Goal: Find specific page/section: Find specific page/section

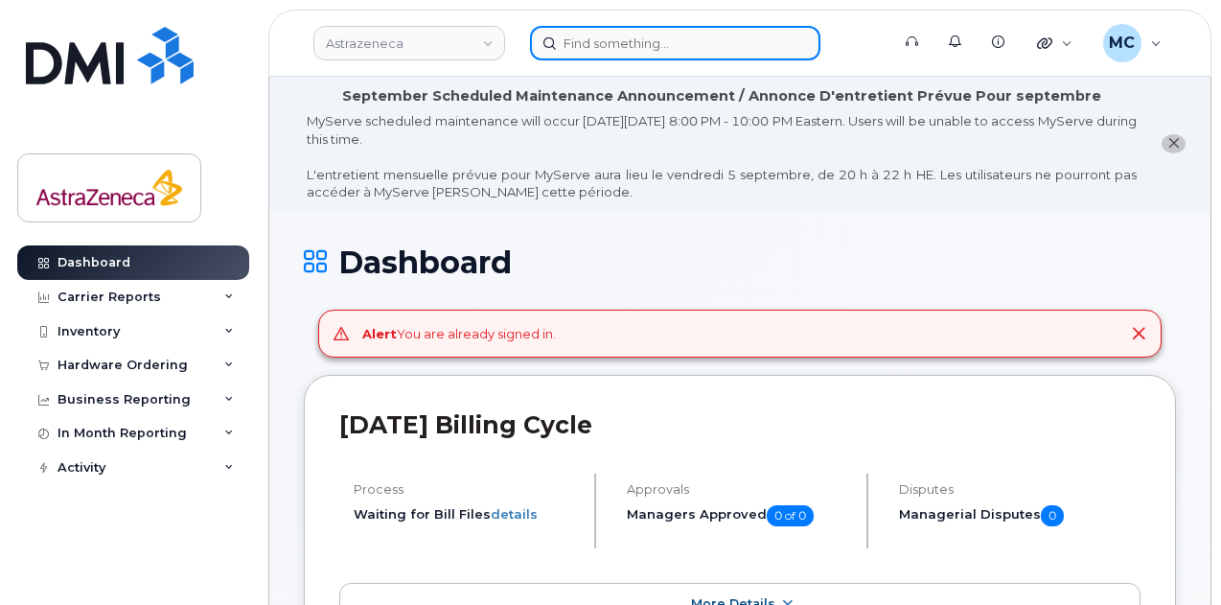
click at [623, 42] on input at bounding box center [675, 43] width 291 height 35
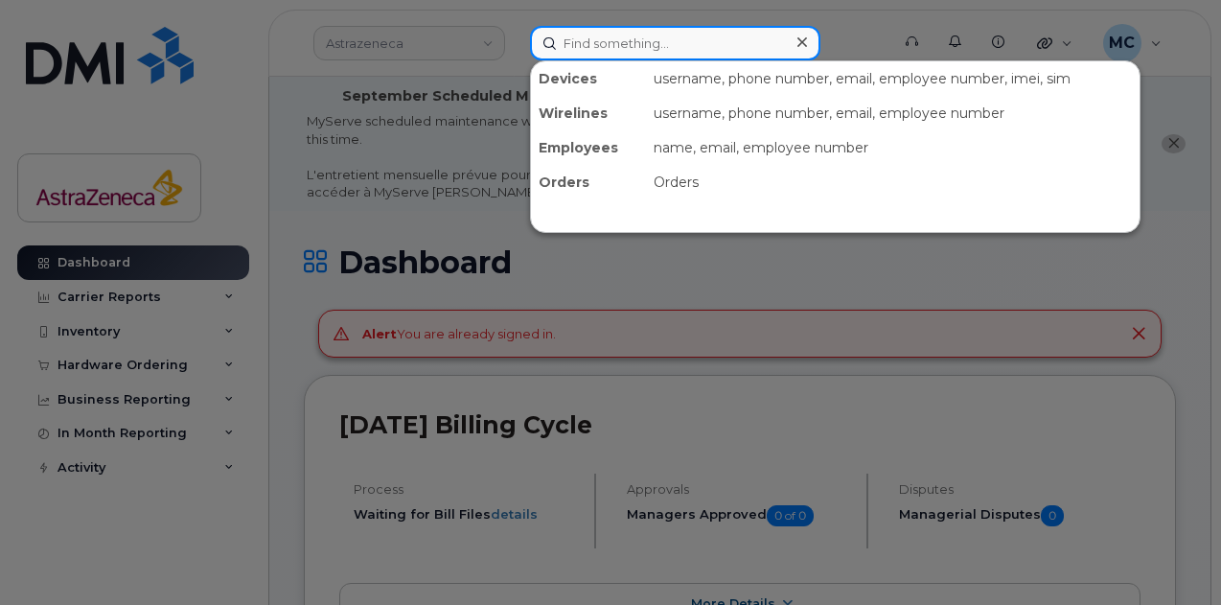
paste input "[PERSON_NAME]"
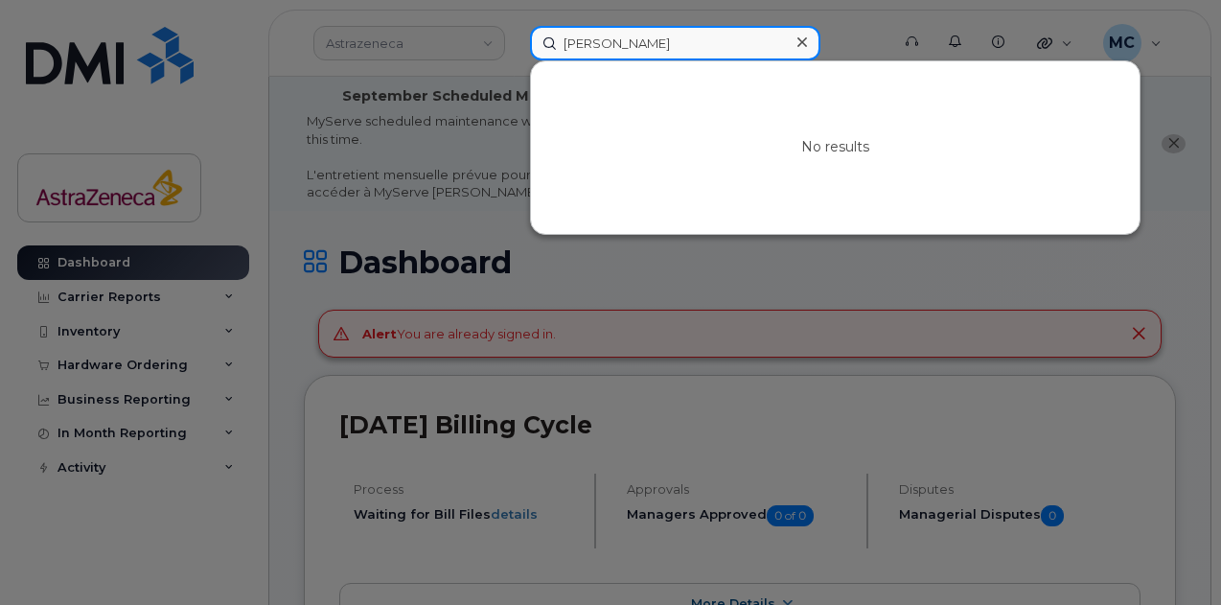
type input "[PERSON_NAME]"
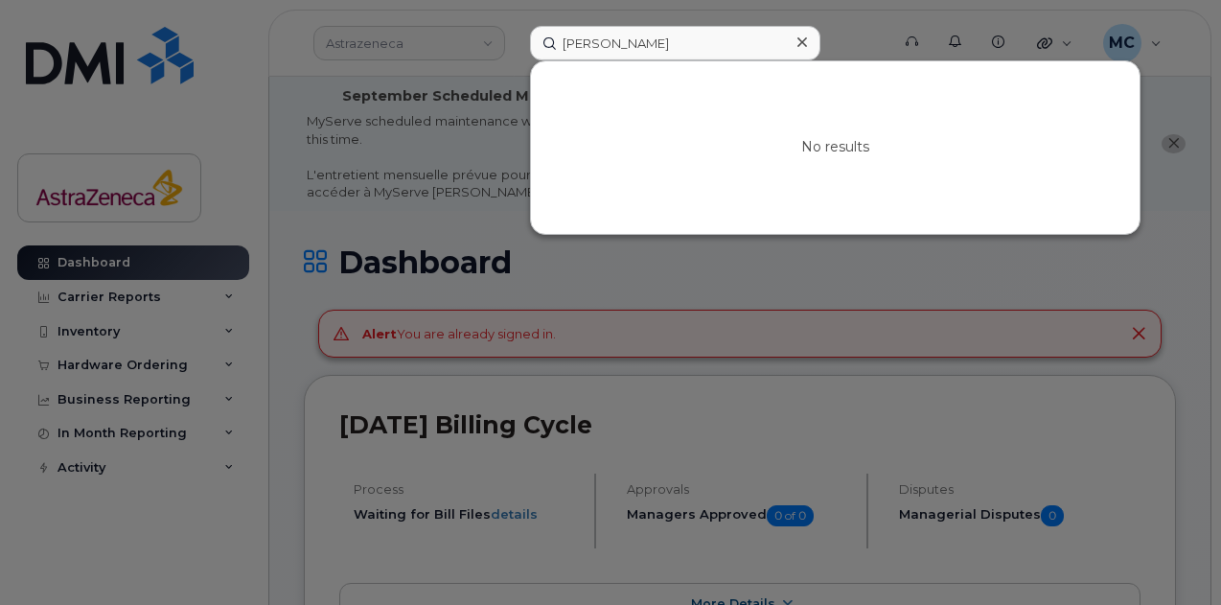
click at [872, 291] on div at bounding box center [610, 302] width 1221 height 605
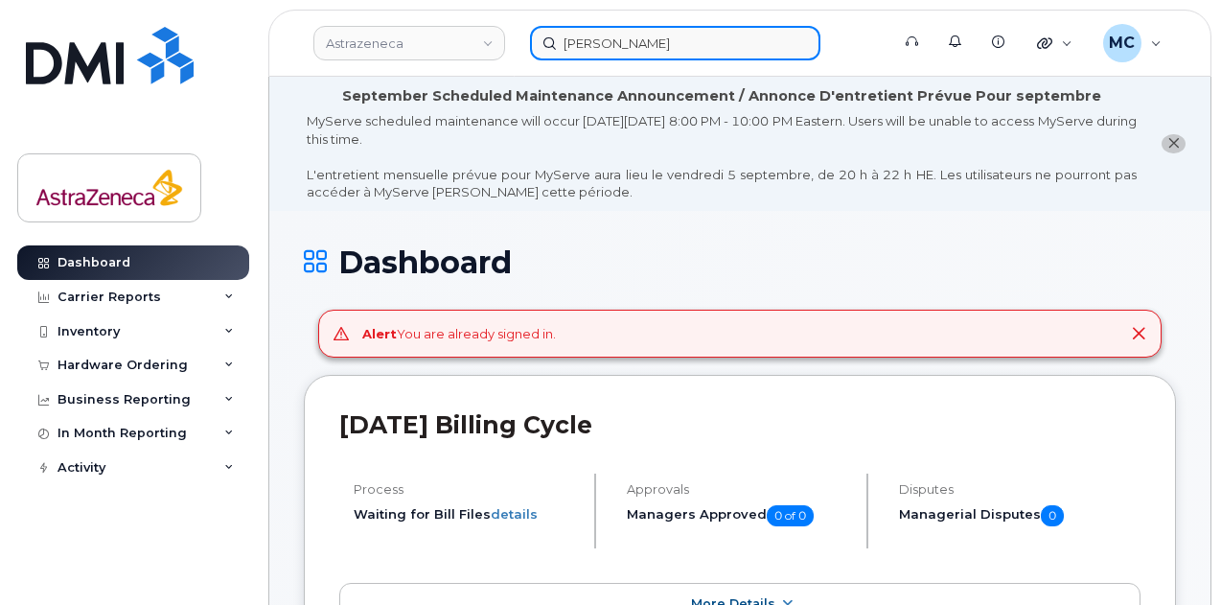
click at [733, 49] on input "Jacqueline Pallotto" at bounding box center [675, 43] width 291 height 35
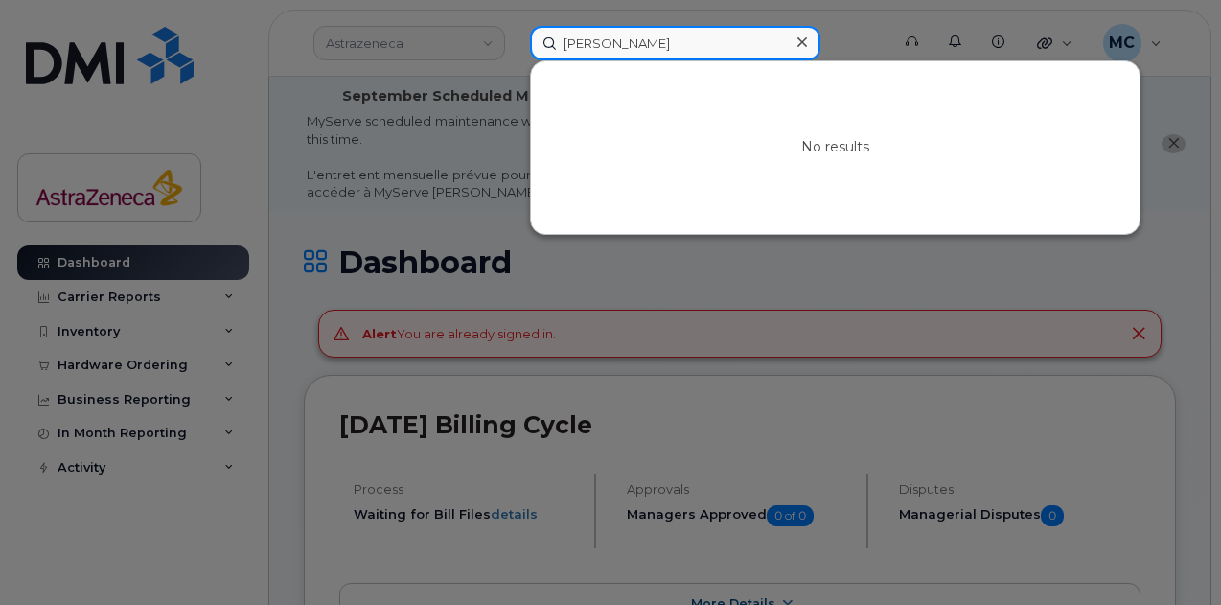
click at [727, 47] on input "Jacqueline Pallotto" at bounding box center [675, 43] width 291 height 35
drag, startPoint x: 716, startPoint y: 44, endPoint x: 359, endPoint y: 45, distance: 357.6
click at [515, 45] on div "Jacqueline Pallotto No results" at bounding box center [704, 43] width 378 height 35
paste input "416-200-2502"
type input "416-200-2502"
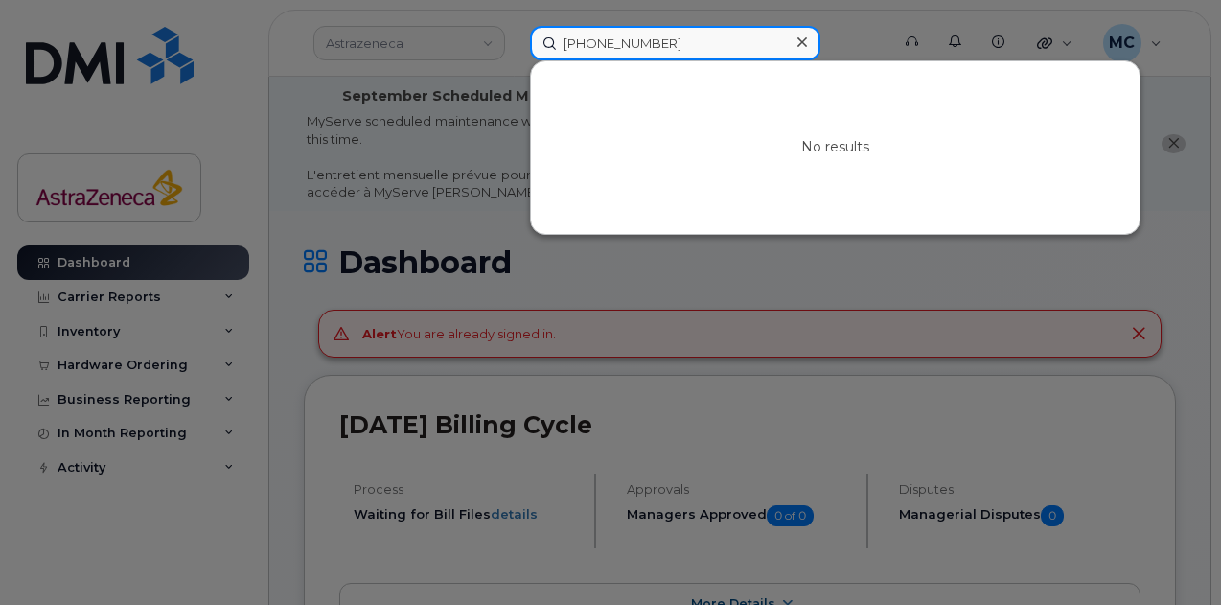
drag, startPoint x: 682, startPoint y: 44, endPoint x: 363, endPoint y: 41, distance: 318.3
click at [515, 41] on div "416-200-2502 No results" at bounding box center [704, 43] width 378 height 35
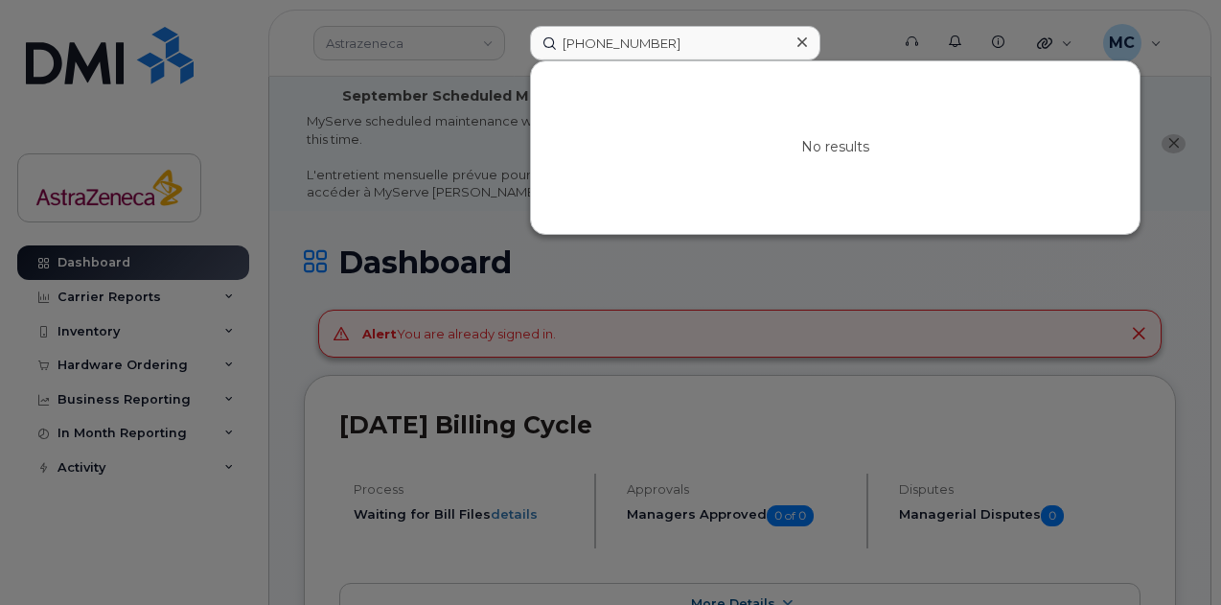
click at [796, 35] on div at bounding box center [802, 43] width 28 height 28
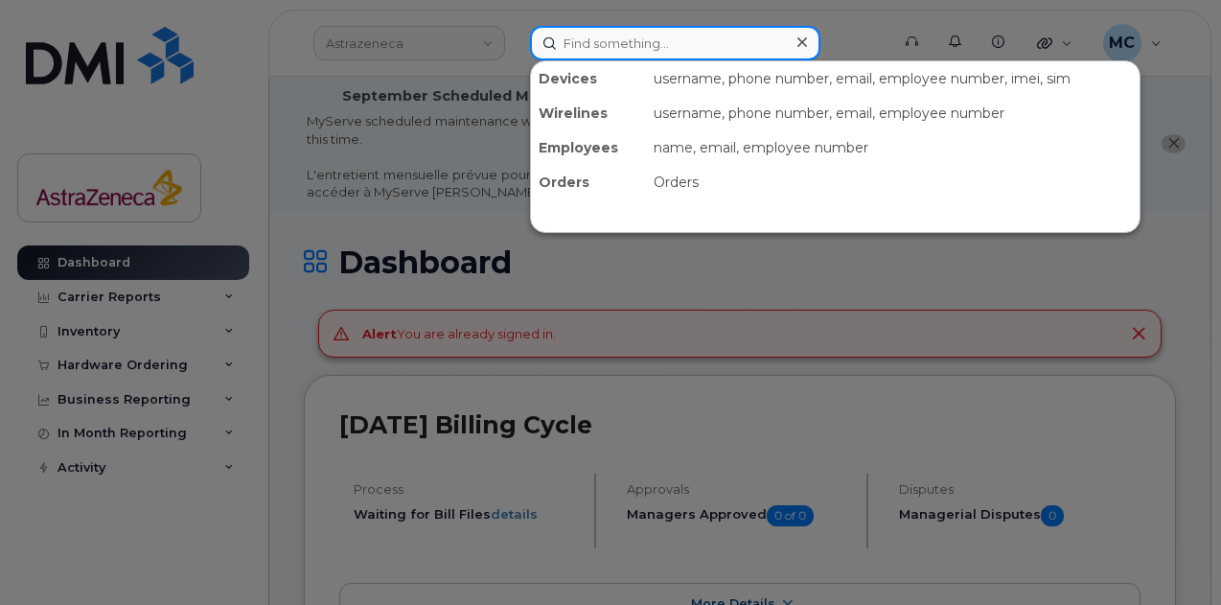
click at [637, 49] on input at bounding box center [675, 43] width 291 height 35
paste input "Michelle ElKhoury"
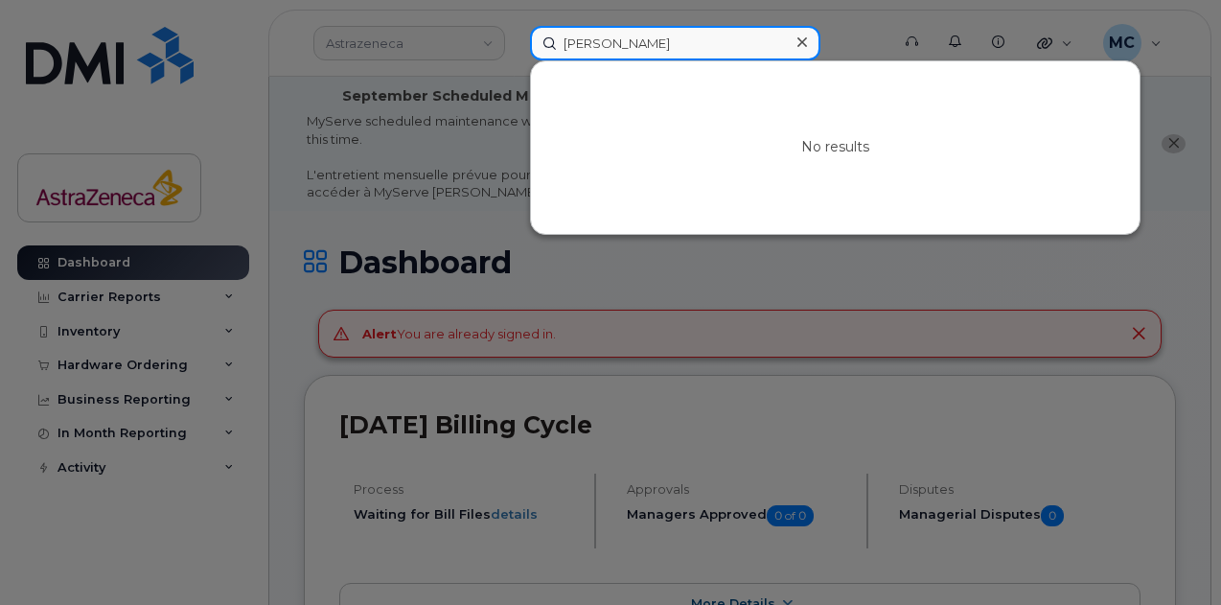
type input "[PERSON_NAME]"
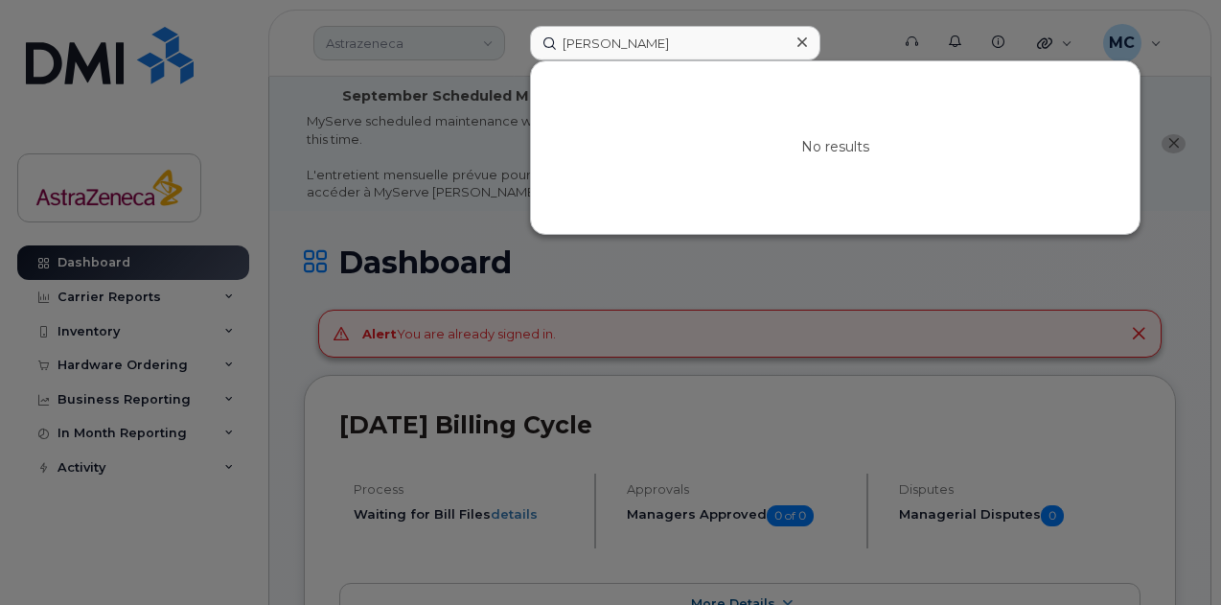
click at [423, 33] on div at bounding box center [610, 302] width 1221 height 605
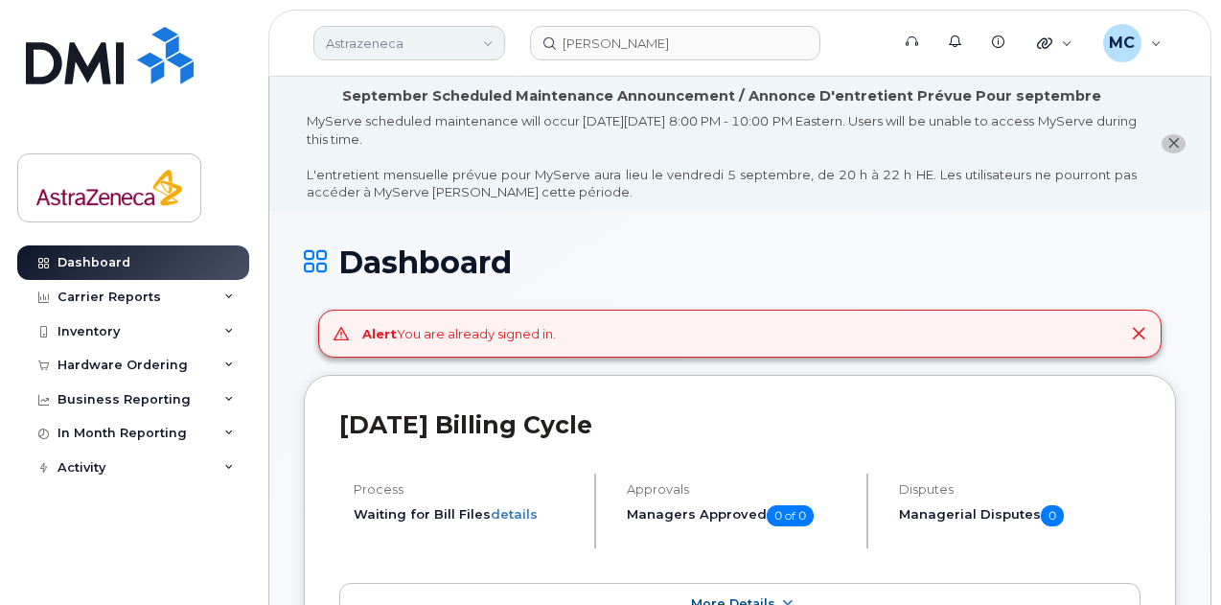
click at [434, 39] on link "Astrazeneca" at bounding box center [410, 43] width 192 height 35
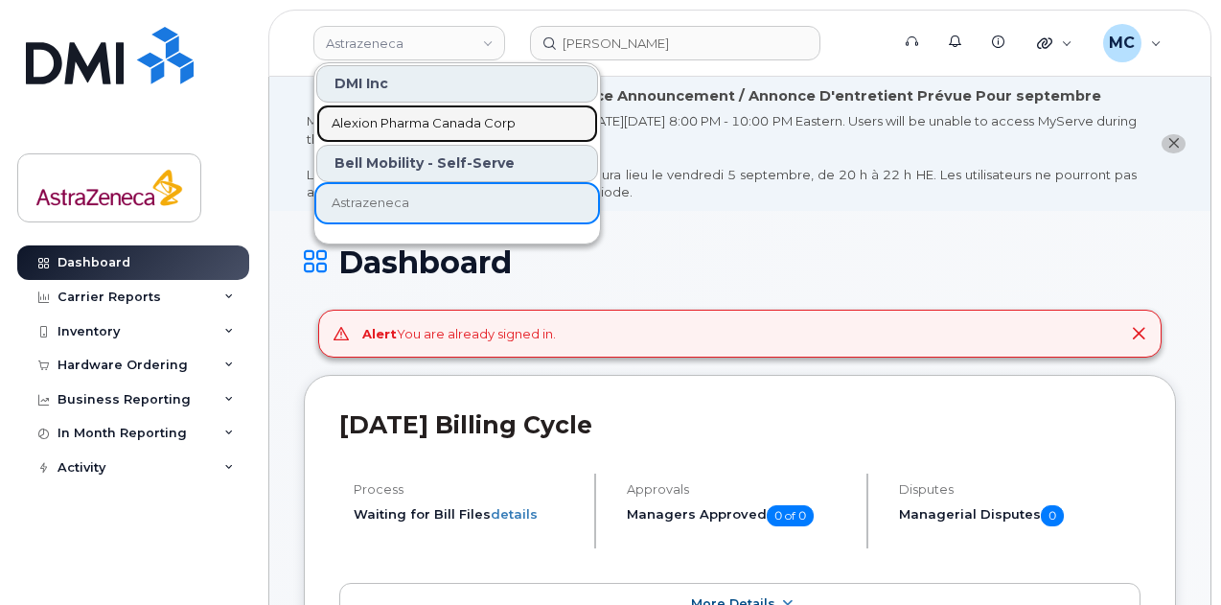
drag, startPoint x: 426, startPoint y: 127, endPoint x: 531, endPoint y: 105, distance: 107.6
click at [426, 126] on span "Alexion Pharma Canada Corp" at bounding box center [424, 123] width 184 height 19
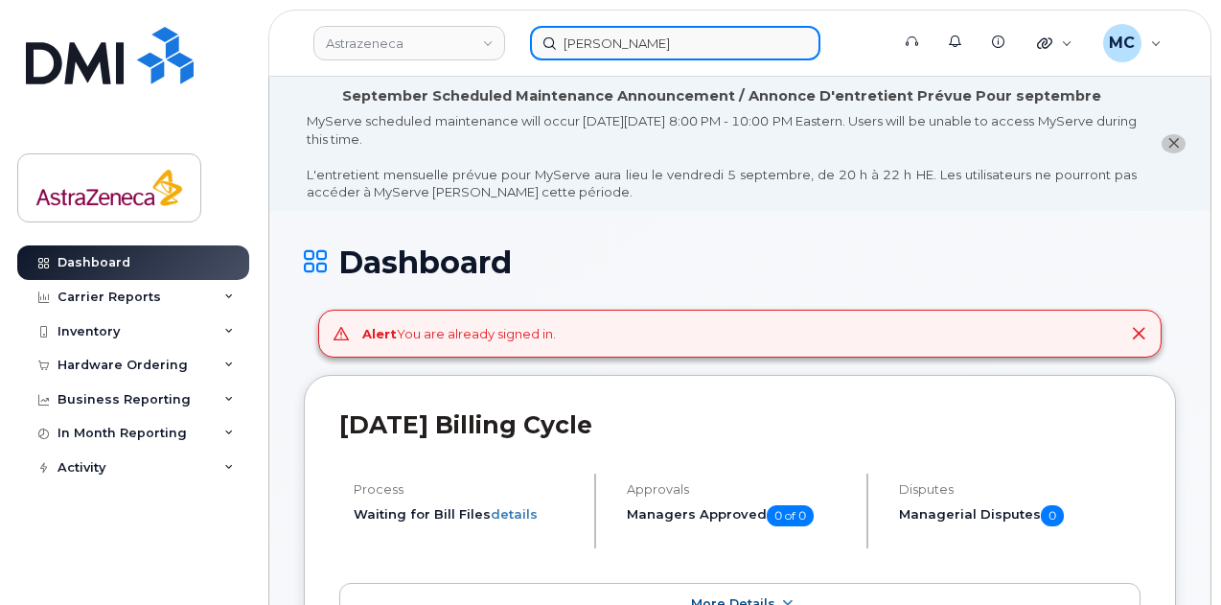
click at [740, 46] on input "[PERSON_NAME]" at bounding box center [675, 43] width 291 height 35
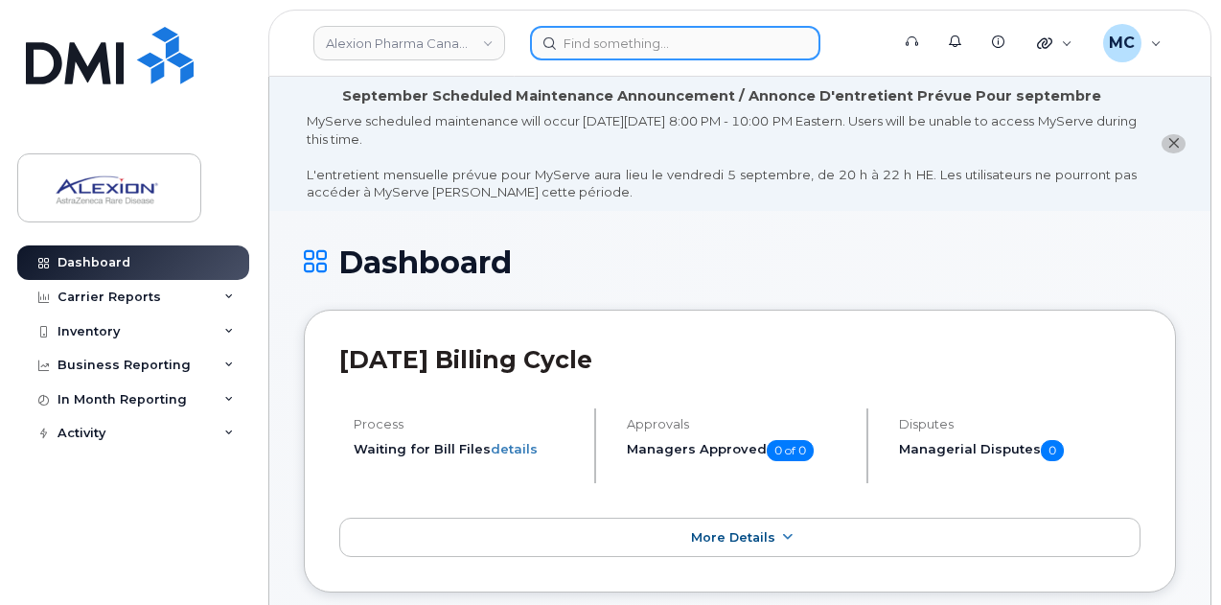
click at [741, 45] on input at bounding box center [675, 43] width 291 height 35
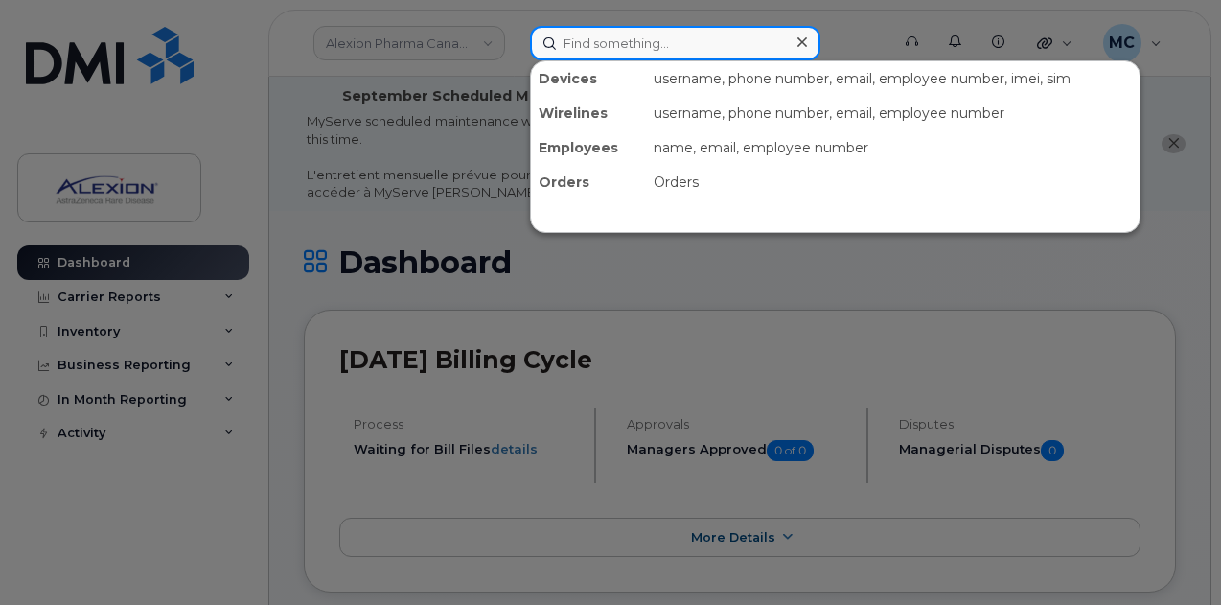
paste input "Michelle ElKhoury"
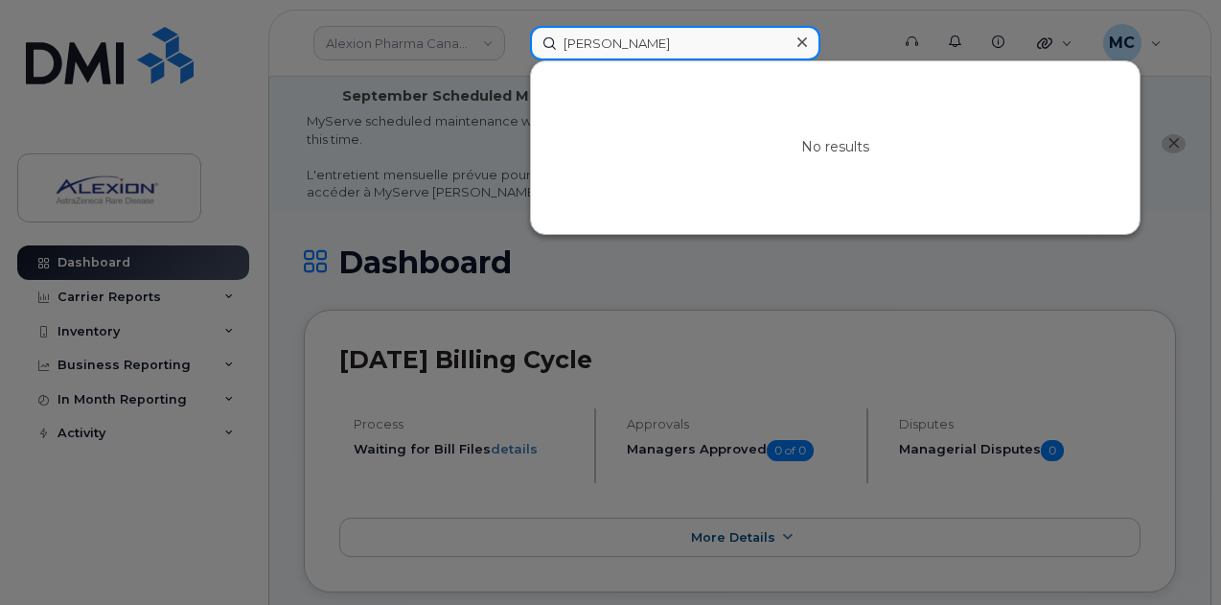
type input "Michelle ElKhoury"
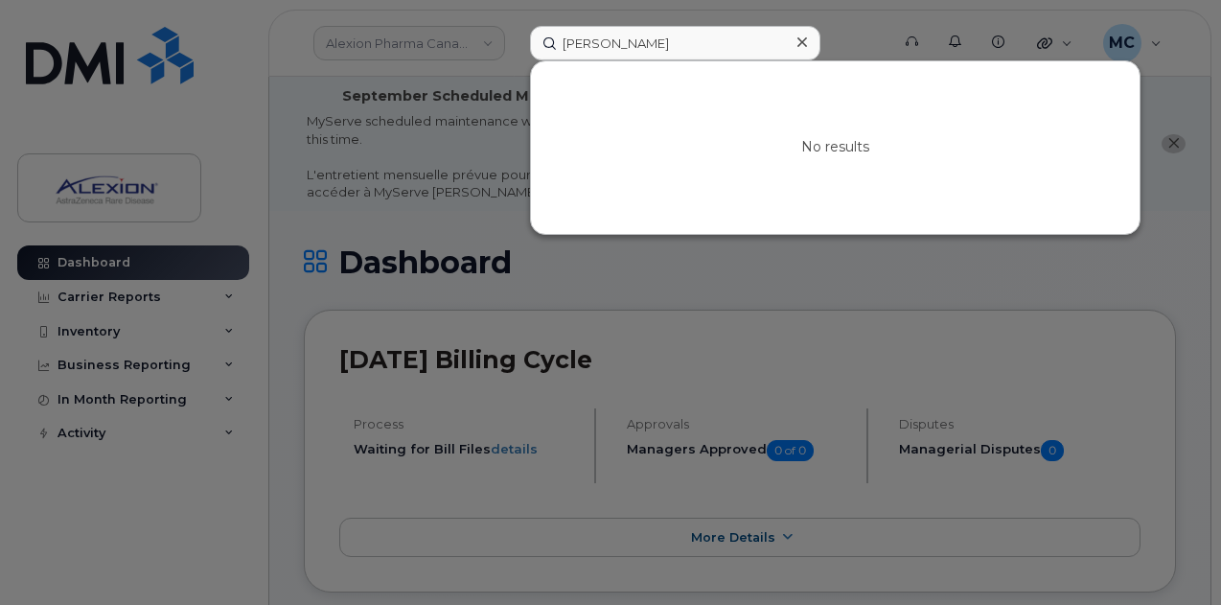
click at [1175, 283] on div at bounding box center [610, 302] width 1221 height 605
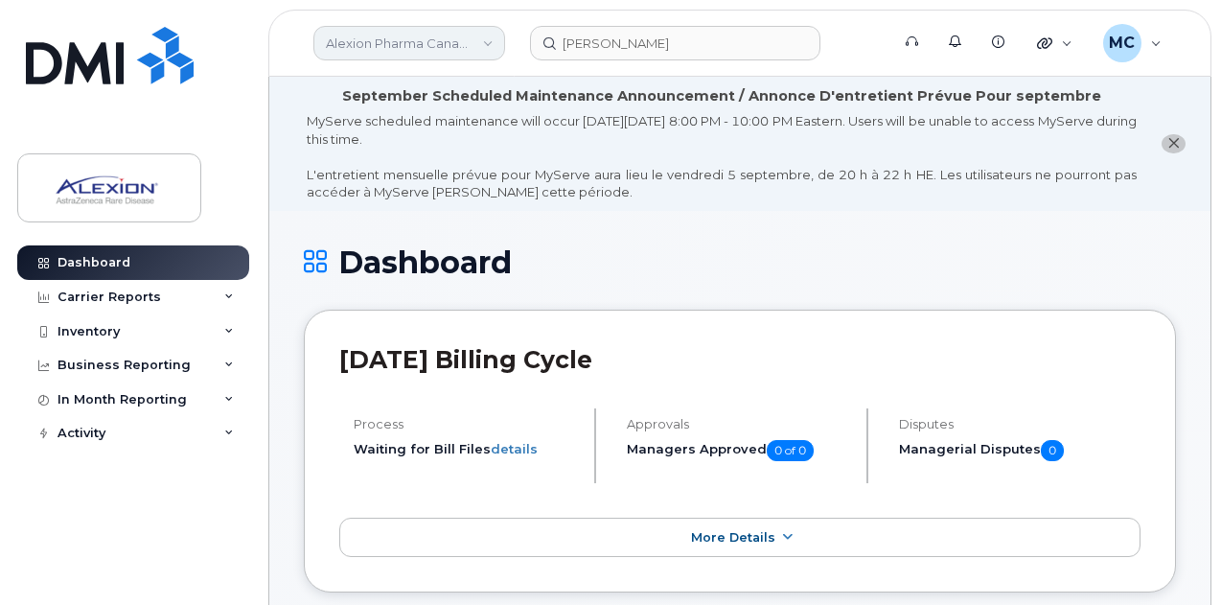
click at [487, 41] on link "Alexion Pharma Canada Corp" at bounding box center [410, 43] width 192 height 35
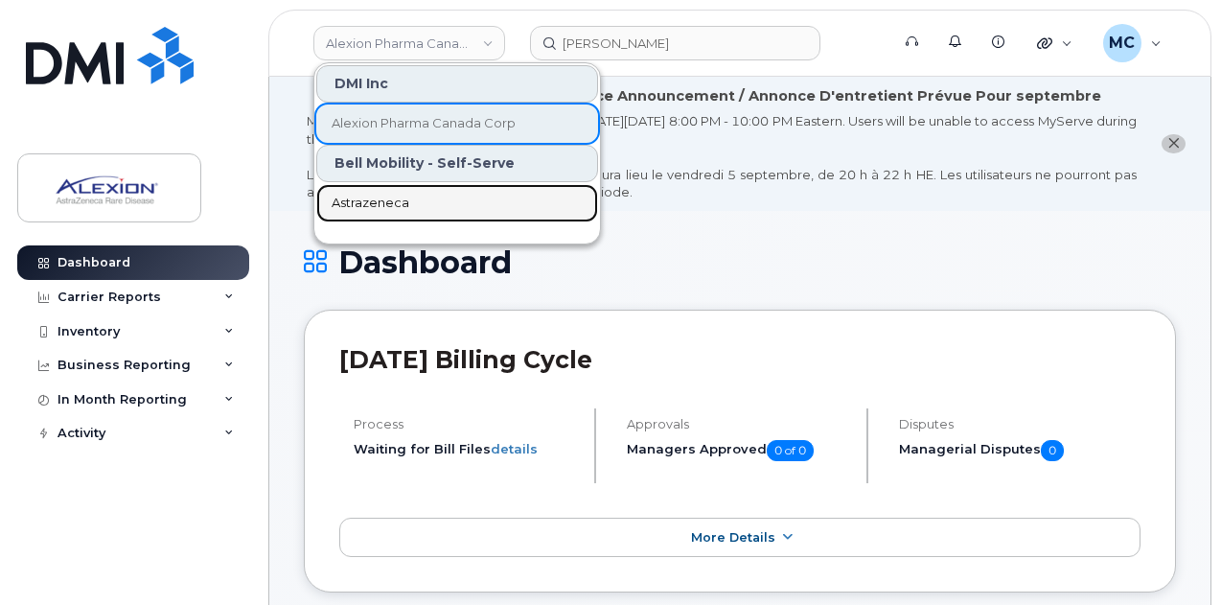
click at [410, 206] on link "Astrazeneca" at bounding box center [457, 203] width 282 height 38
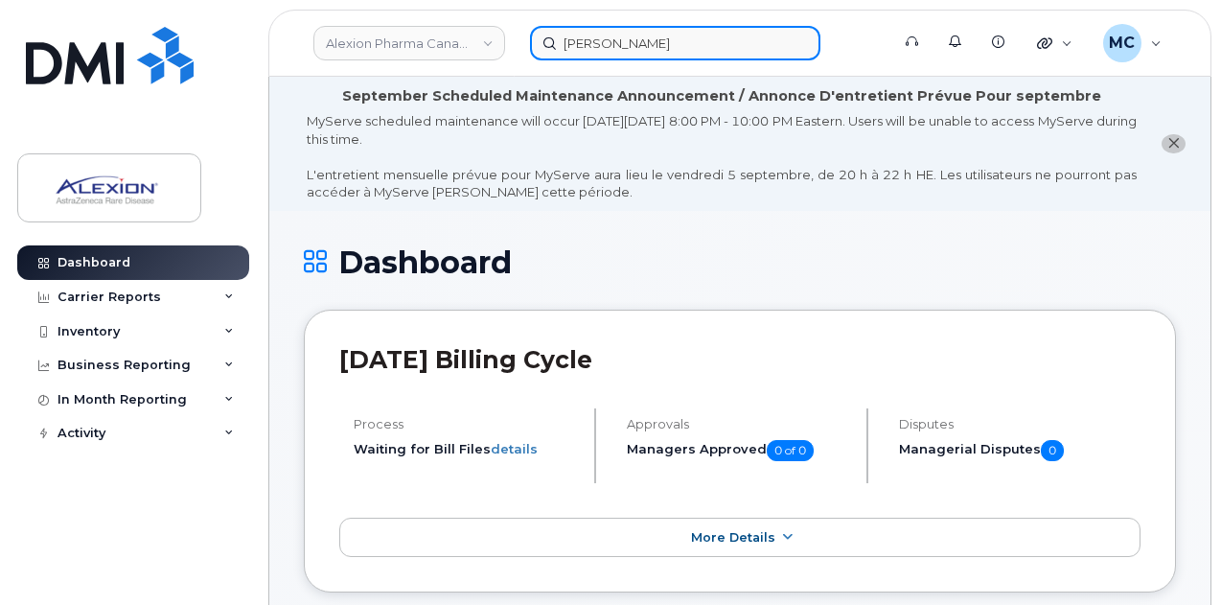
click at [734, 35] on input "[PERSON_NAME]" at bounding box center [675, 43] width 291 height 35
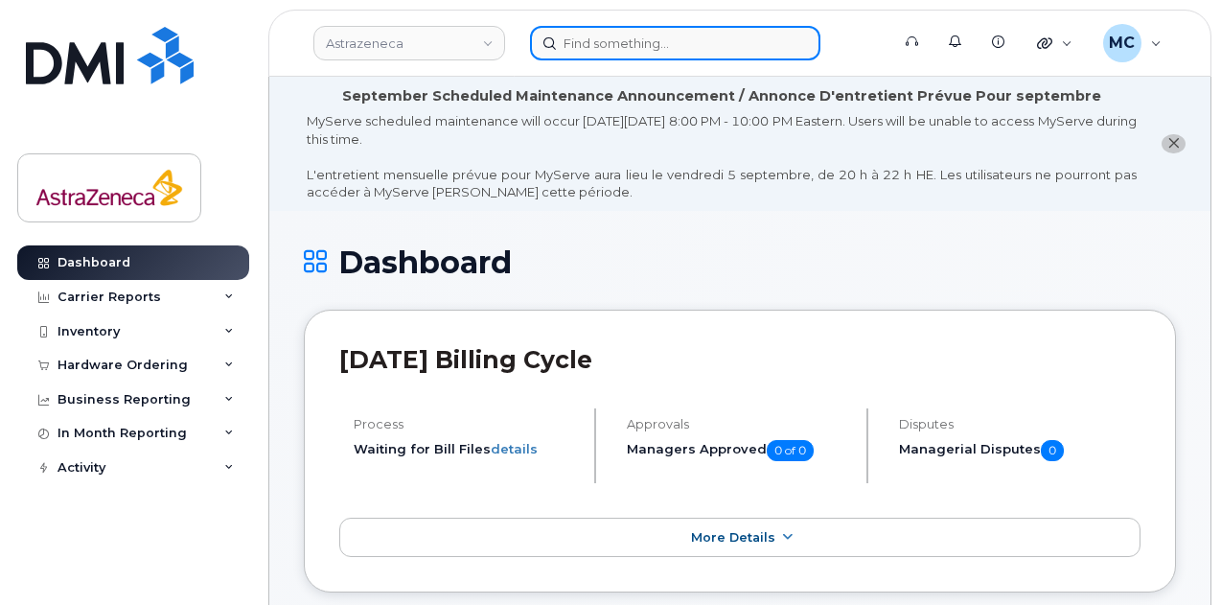
click at [682, 29] on input at bounding box center [675, 43] width 291 height 35
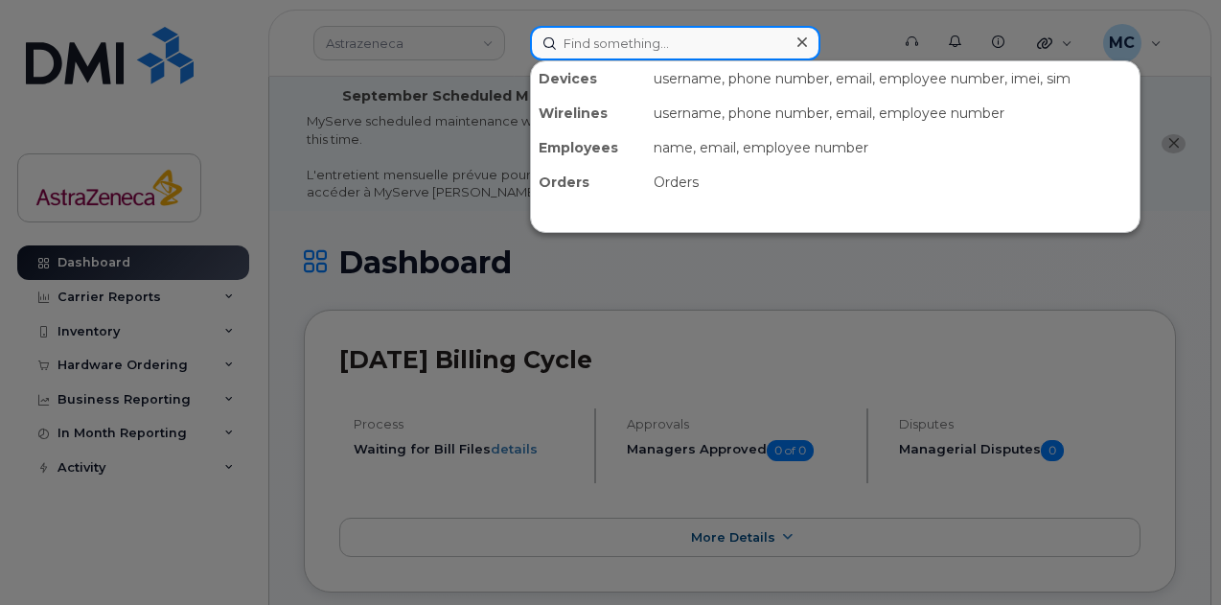
paste input "Michelle ElKhoury"
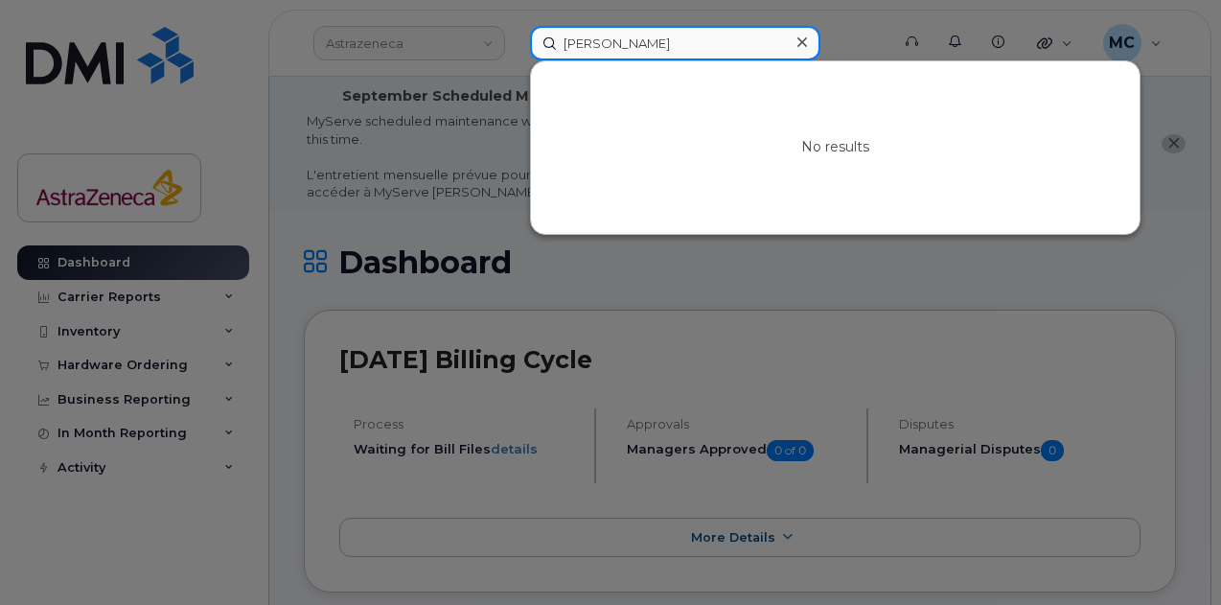
drag, startPoint x: 482, startPoint y: 35, endPoint x: 366, endPoint y: 41, distance: 116.2
click at [515, 34] on div "Michelle ElKhoury No results" at bounding box center [704, 43] width 378 height 35
paste input "(514) 638-7116"
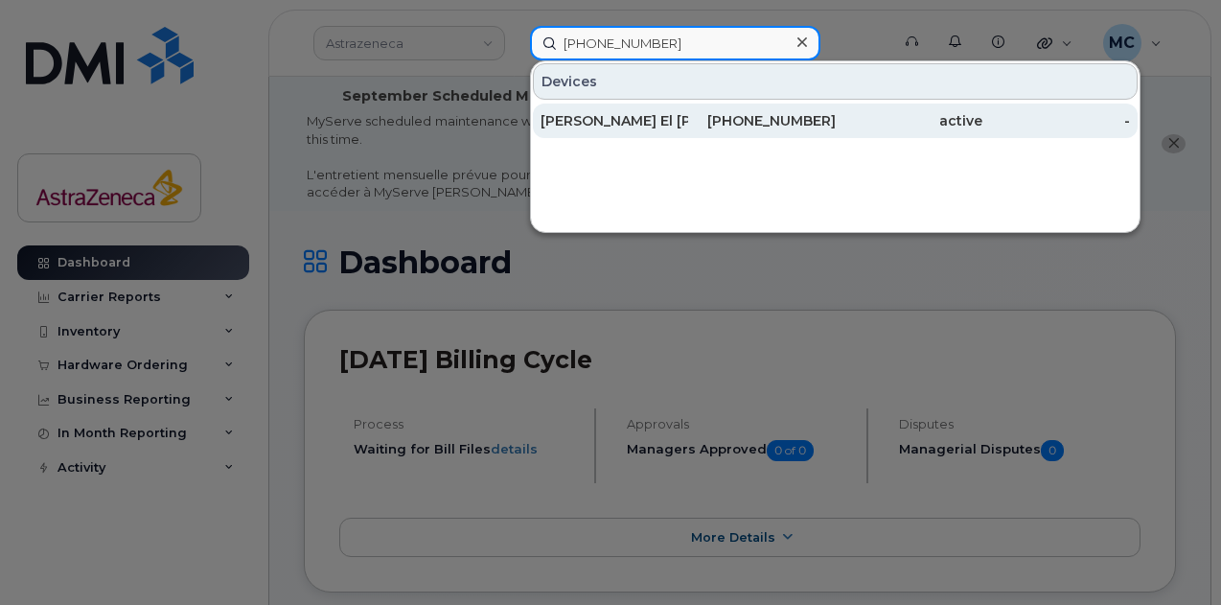
type input "(514) 638-7116"
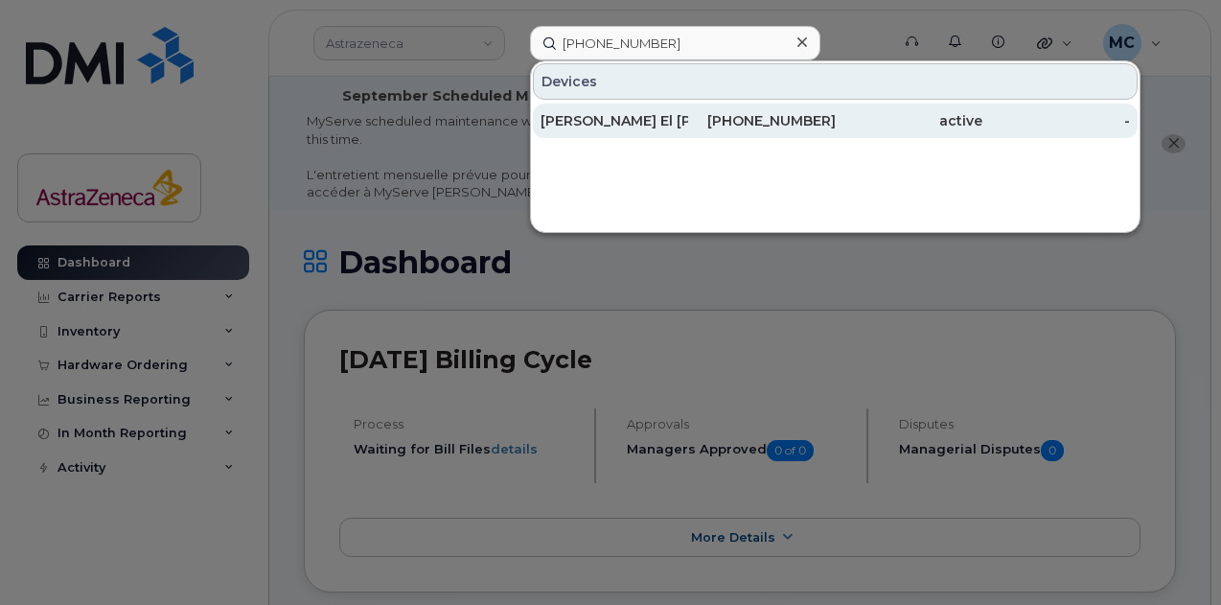
click at [679, 125] on div "[PERSON_NAME] El [PERSON_NAME]" at bounding box center [615, 120] width 148 height 19
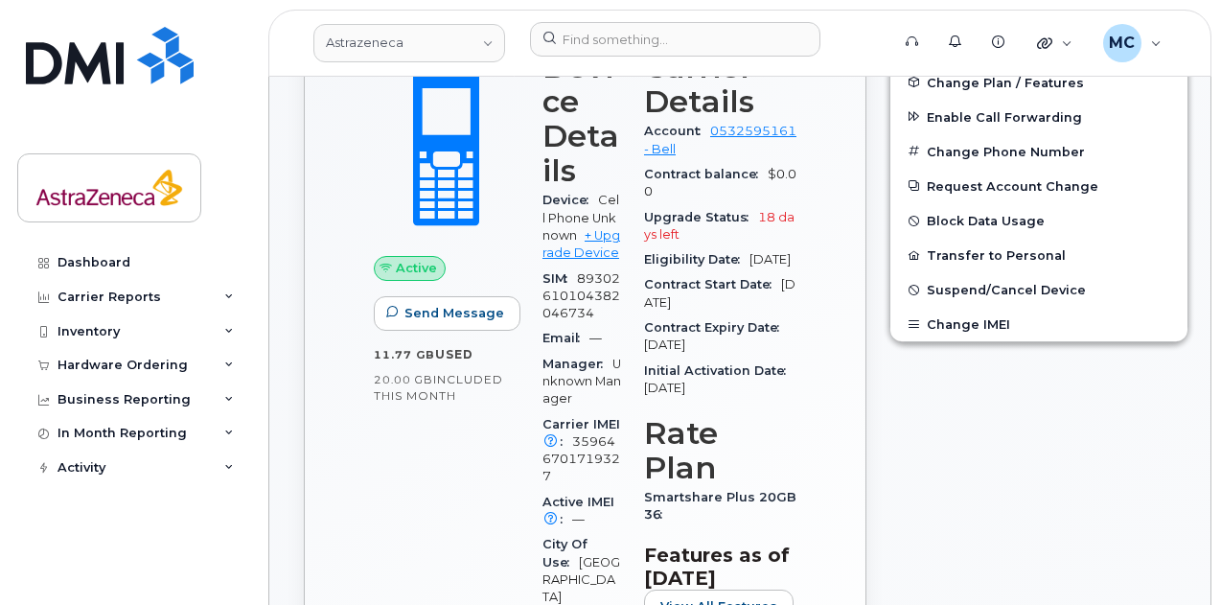
scroll to position [671, 0]
